Goal: Transaction & Acquisition: Book appointment/travel/reservation

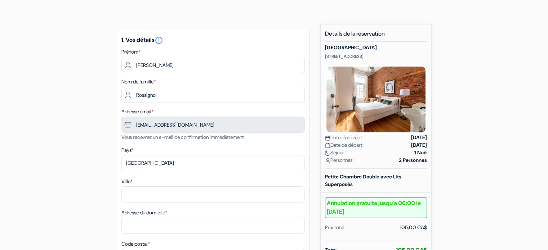
scroll to position [41, 0]
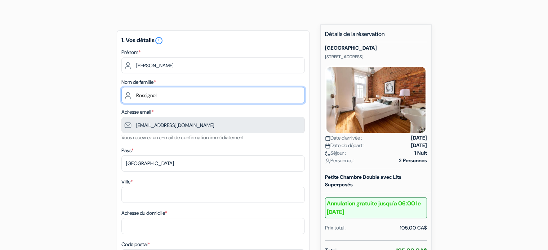
click at [178, 96] on input "Rossignol" at bounding box center [212, 95] width 183 height 16
type input "Rossignol-Garon"
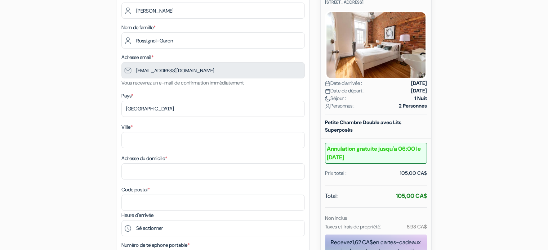
scroll to position [97, 0]
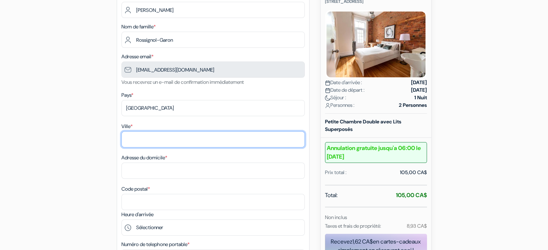
click at [165, 137] on input "Ville *" at bounding box center [212, 139] width 183 height 16
type input "[GEOGRAPHIC_DATA]"
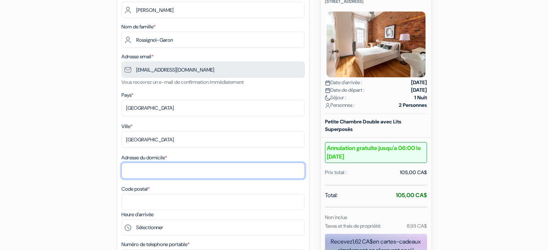
type input "[STREET_ADDRESS][PERSON_NAME]"
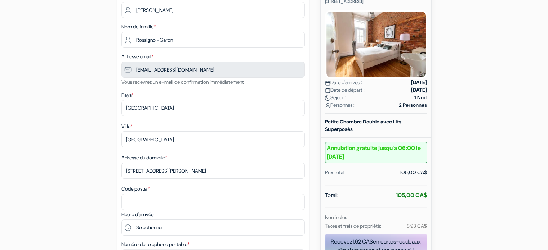
type input "G1J 3S3"
type input "[PHONE_NUMBER]"
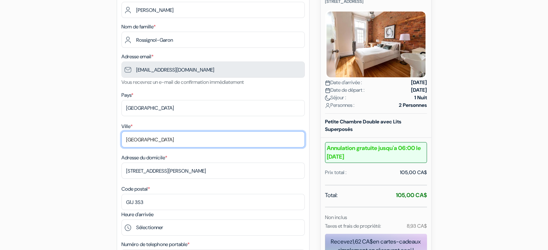
type input "[GEOGRAPHIC_DATA]"
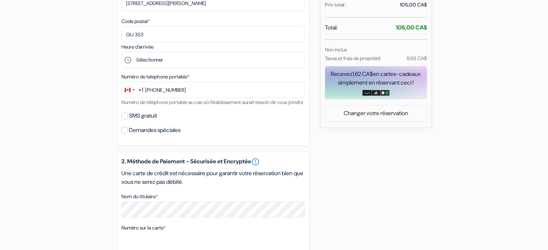
scroll to position [264, 0]
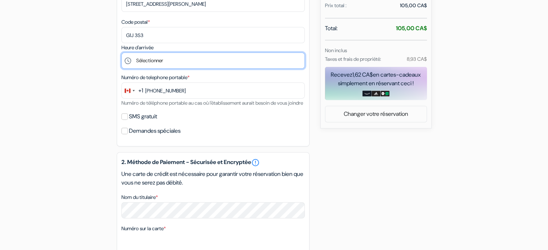
click at [207, 64] on select "Sélectionner 15:00 16:00 17:00 18:00 19:00 20:00 21:00 22:00 23:00" at bounding box center [212, 61] width 183 height 16
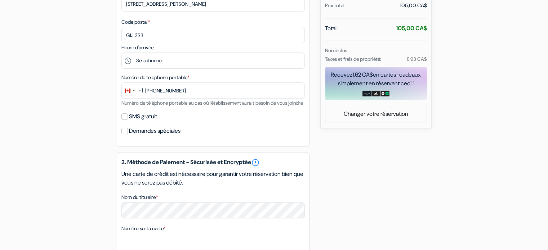
click at [55, 74] on div "add_box [GEOGRAPHIC_DATA] [STREET_ADDRESS] Détails de l'établissement X [GEOGRA…" at bounding box center [273, 111] width 475 height 619
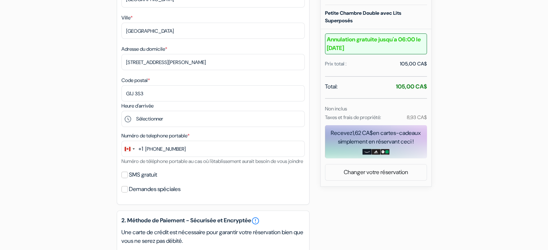
scroll to position [206, 0]
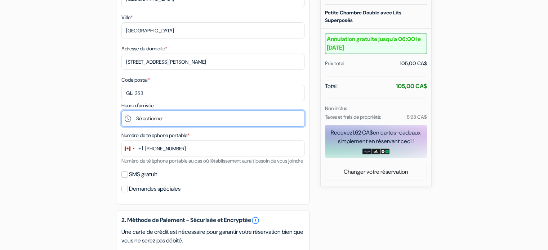
click at [212, 120] on select "Sélectionner 15:00 16:00 17:00 18:00 19:00 20:00 21:00 22:00 23:00" at bounding box center [212, 119] width 183 height 16
select select "15"
click at [121, 111] on select "Sélectionner 15:00 16:00 17:00 18:00 19:00 20:00 21:00 22:00 23:00" at bounding box center [212, 119] width 183 height 16
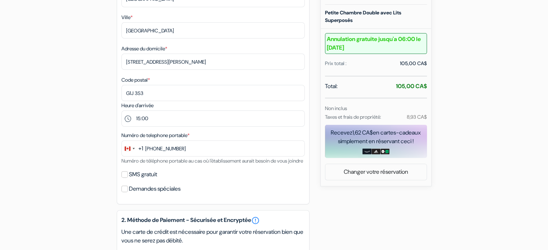
click at [88, 133] on div "add_box [GEOGRAPHIC_DATA] [STREET_ADDRESS] Détails de l'établissement X [GEOGRA…" at bounding box center [273, 169] width 475 height 619
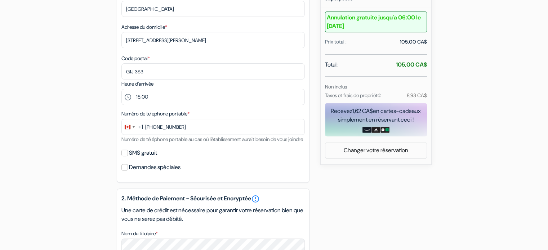
scroll to position [63, 0]
